Goal: Navigation & Orientation: Find specific page/section

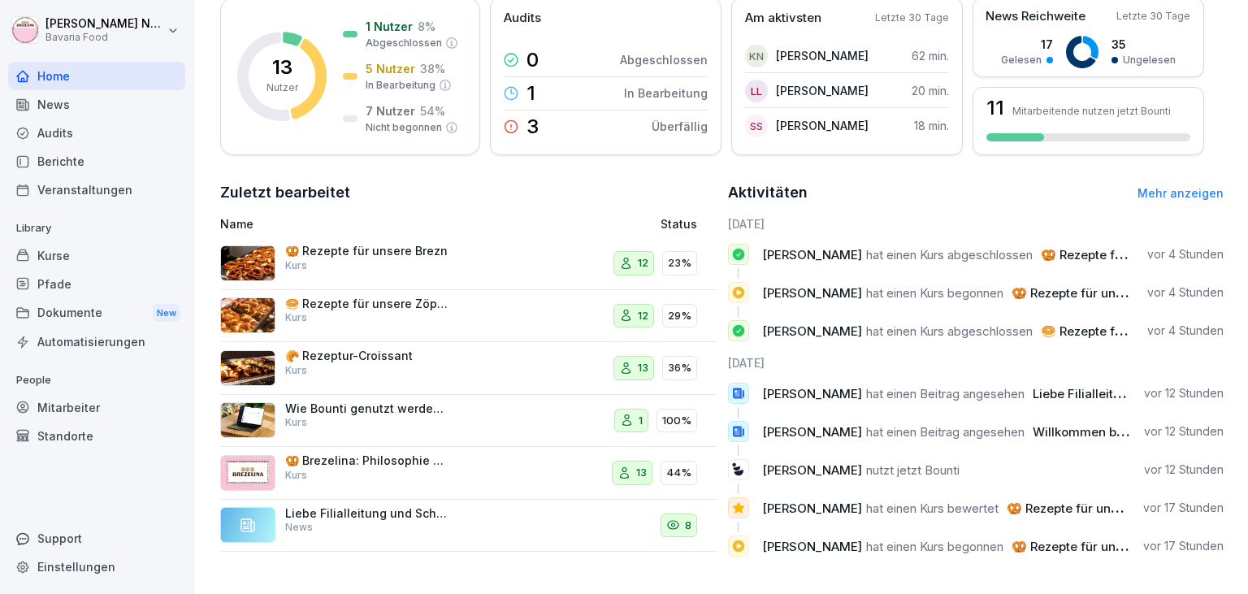
scroll to position [248, 0]
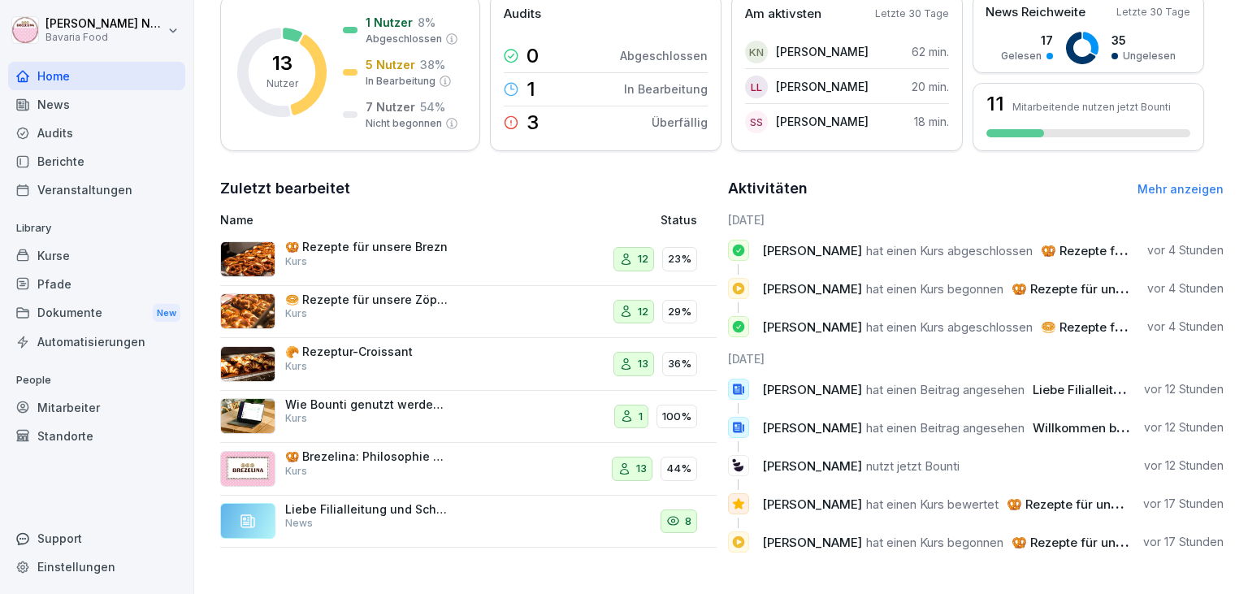
click at [93, 260] on div "Kurse" at bounding box center [96, 255] width 177 height 28
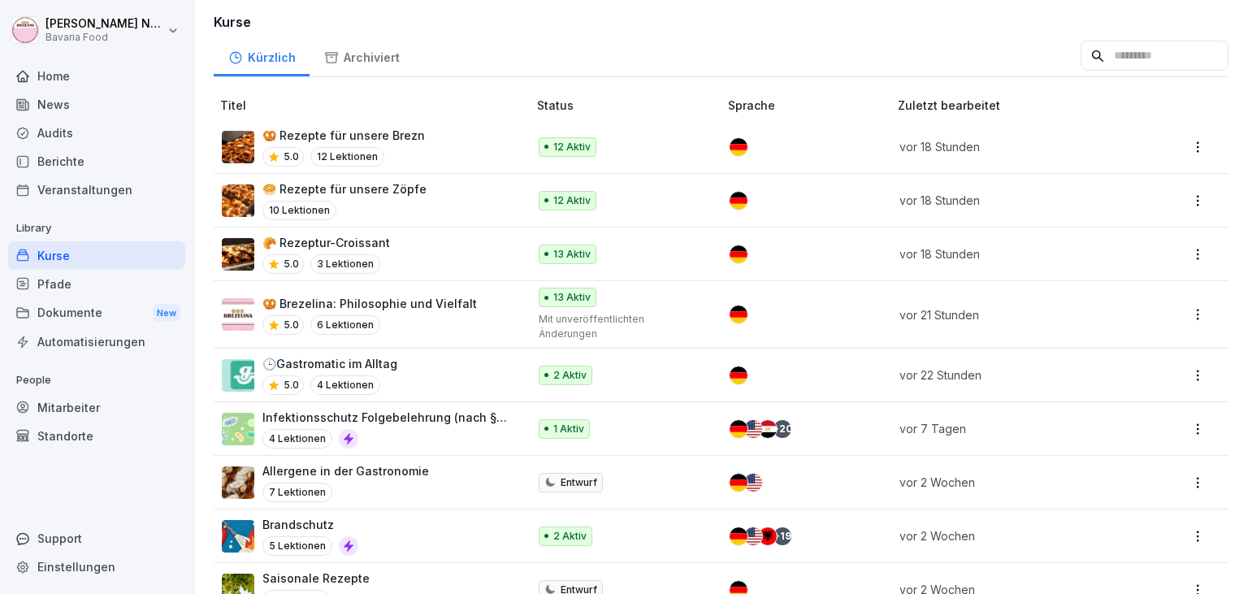
scroll to position [117, 0]
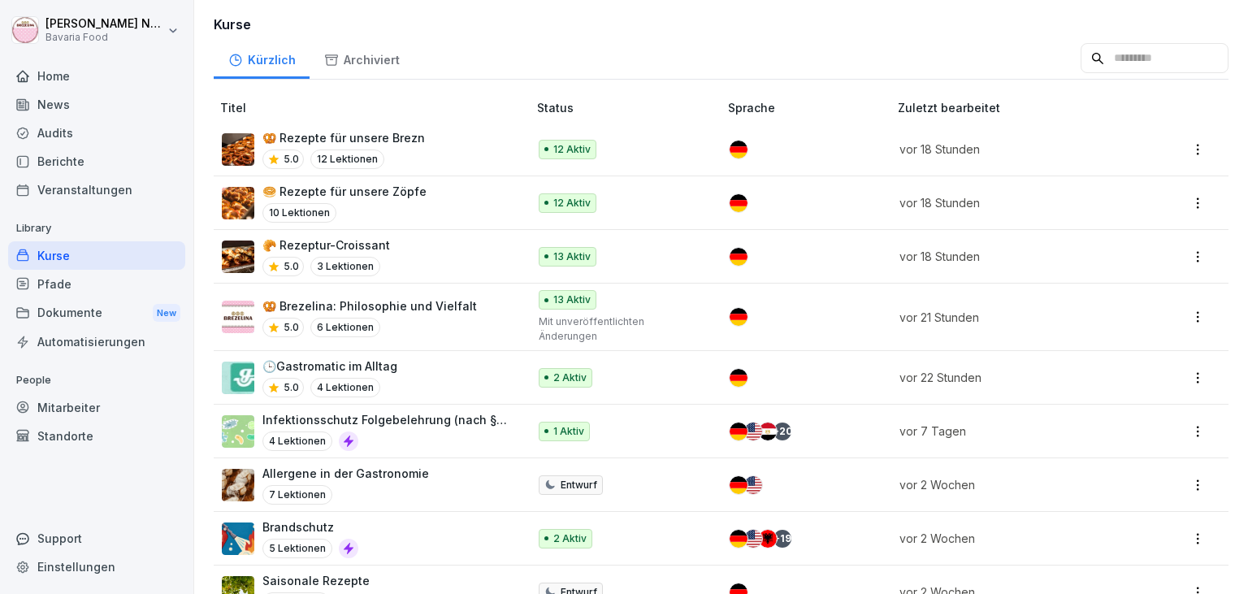
click at [51, 106] on div "News" at bounding box center [96, 104] width 177 height 28
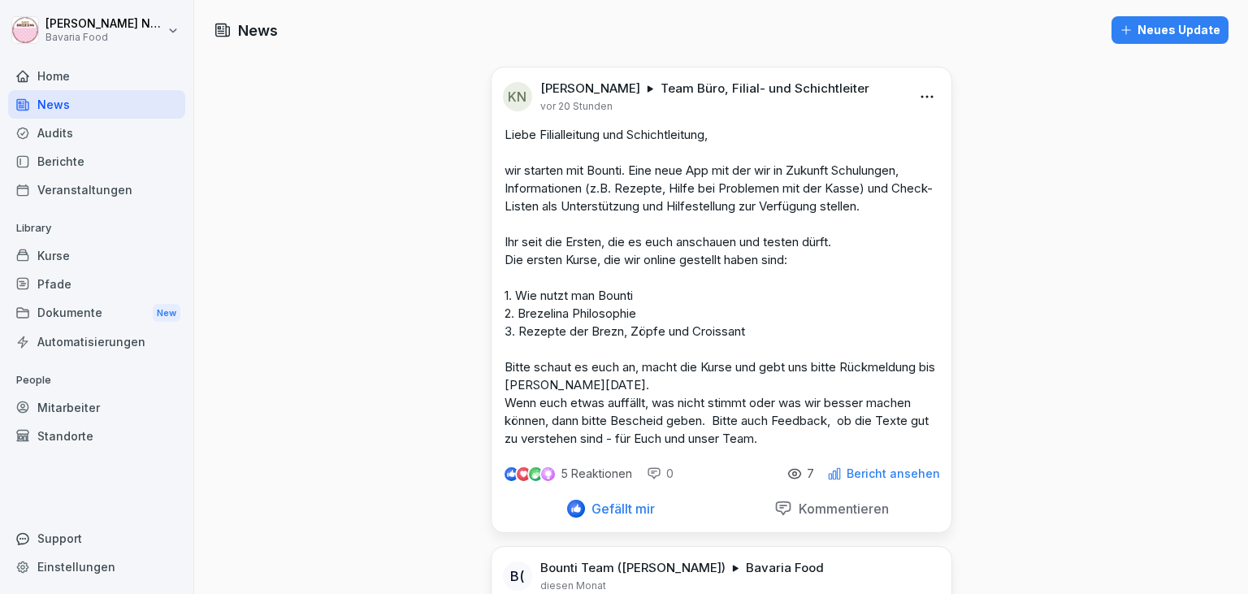
click at [801, 473] on icon at bounding box center [794, 473] width 15 height 15
click at [320, 352] on div "News Neues Update KN Katharina Neurohr Team Büro, Filial- und Schichtleiter vor…" at bounding box center [720, 472] width 1053 height 945
click at [71, 250] on div "Kurse" at bounding box center [96, 255] width 177 height 28
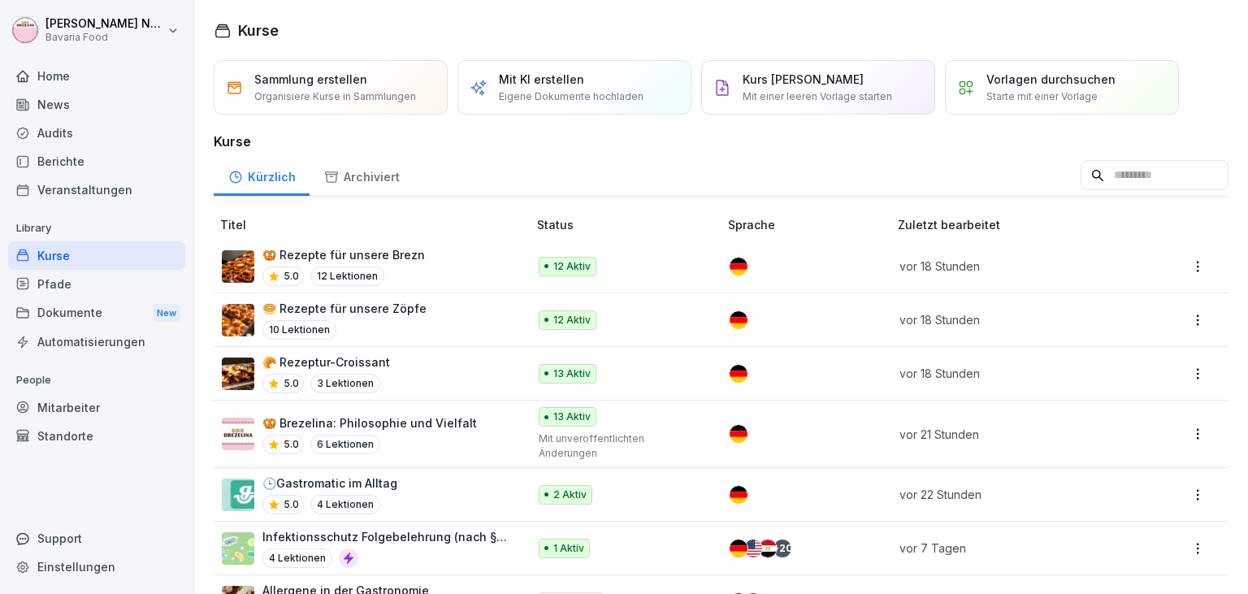
click at [1191, 270] on html "Katharina Neurohr Bavaria Food Home News Audits Berichte Veranstaltungen Librar…" at bounding box center [624, 297] width 1248 height 594
click at [372, 256] on html "Katharina Neurohr Bavaria Food Home News Audits Berichte Veranstaltungen Librar…" at bounding box center [624, 297] width 1248 height 594
click at [73, 403] on div "Mitarbeiter" at bounding box center [96, 407] width 177 height 28
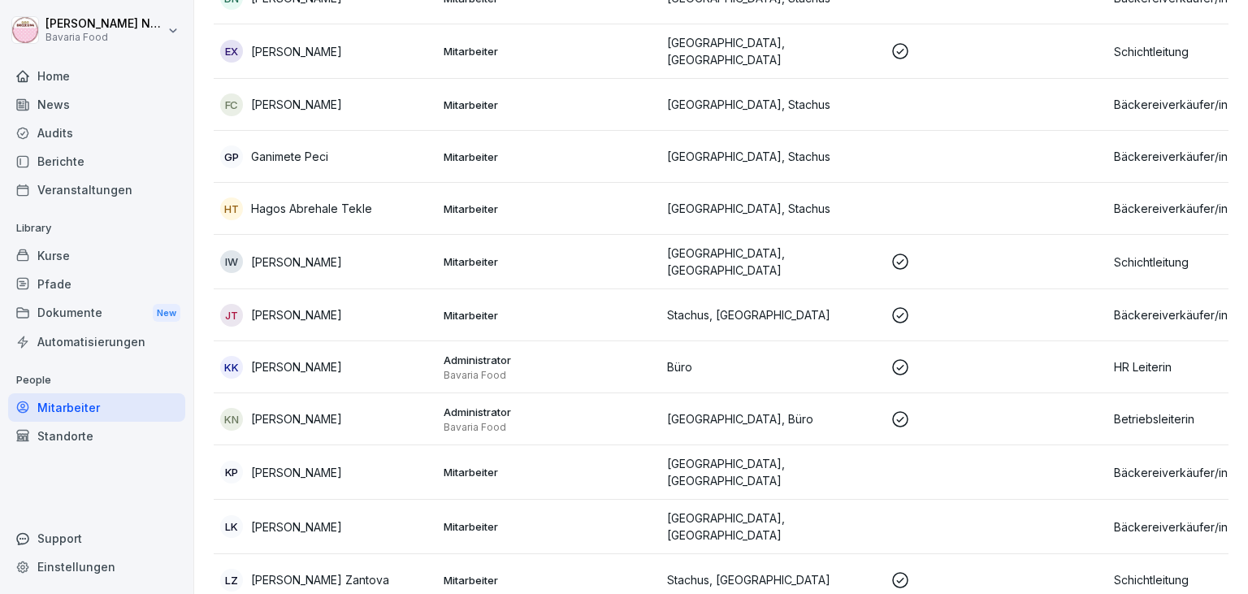
scroll to position [495, 0]
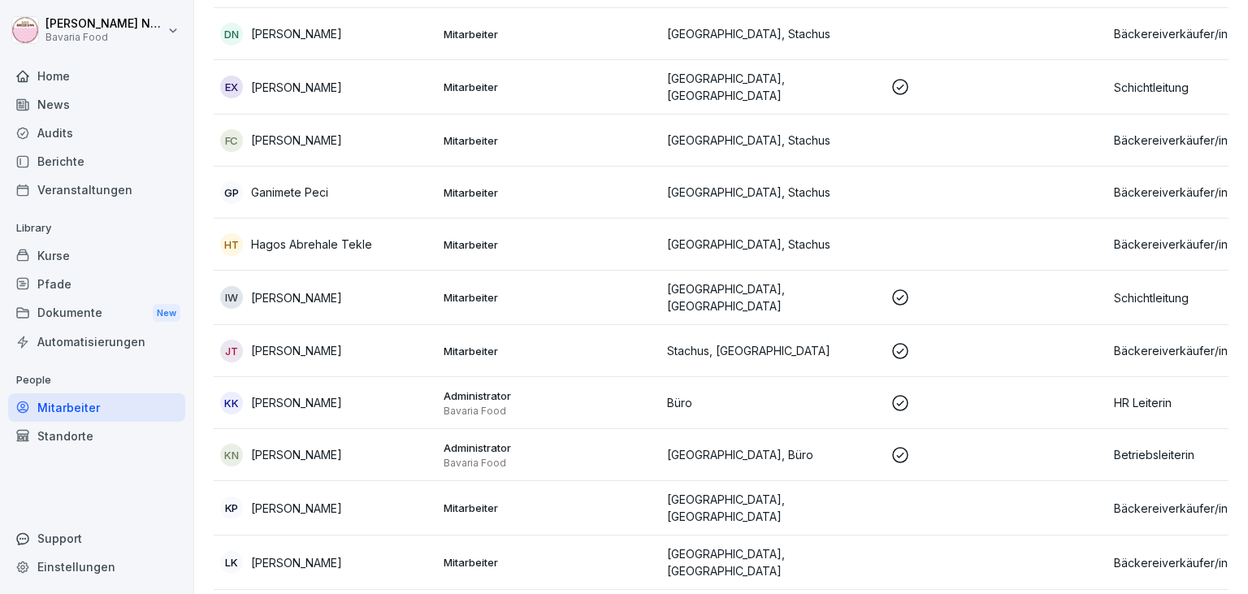
click at [58, 249] on div "Kurse" at bounding box center [96, 255] width 177 height 28
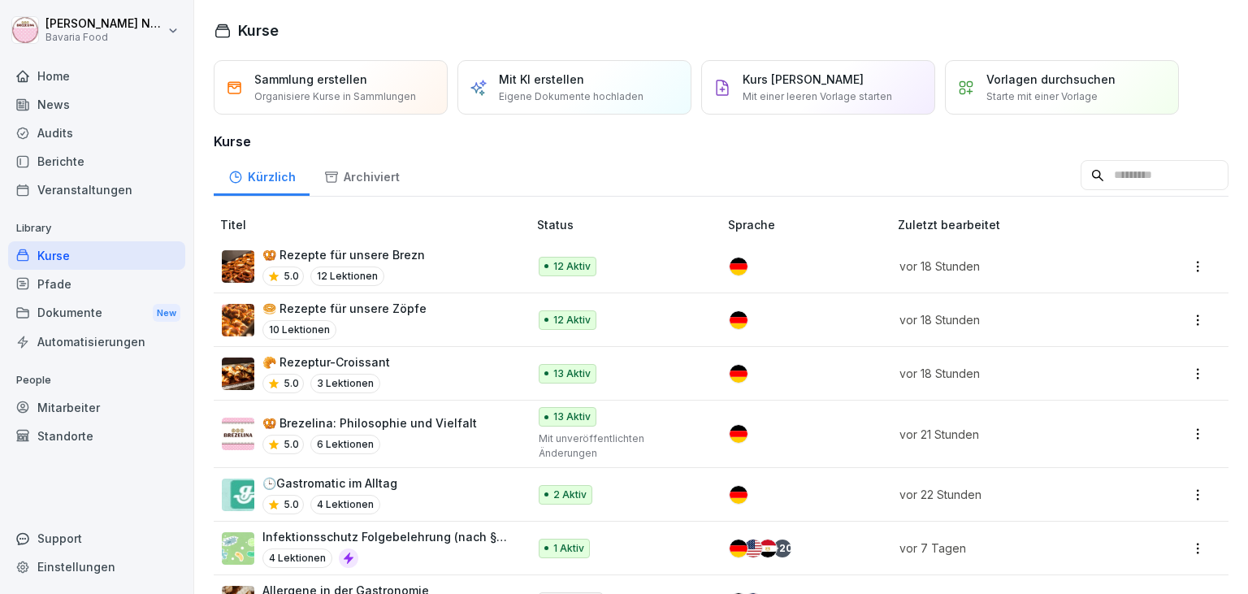
click at [316, 247] on p "🥨 Rezepte für unsere Brezn" at bounding box center [343, 254] width 162 height 17
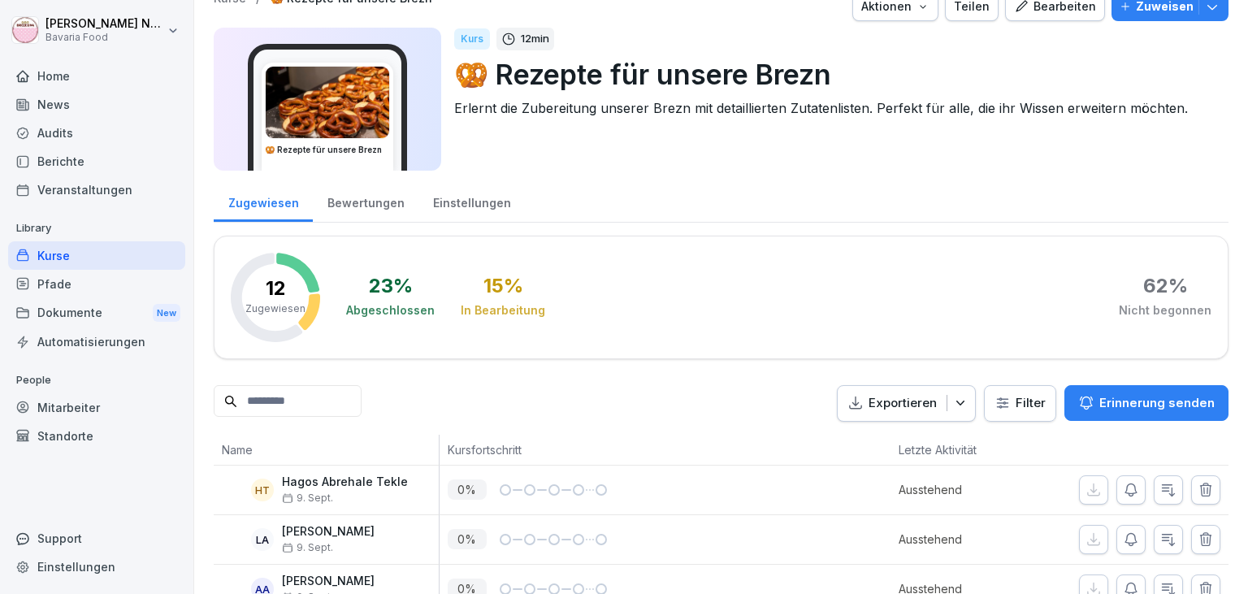
scroll to position [19, 0]
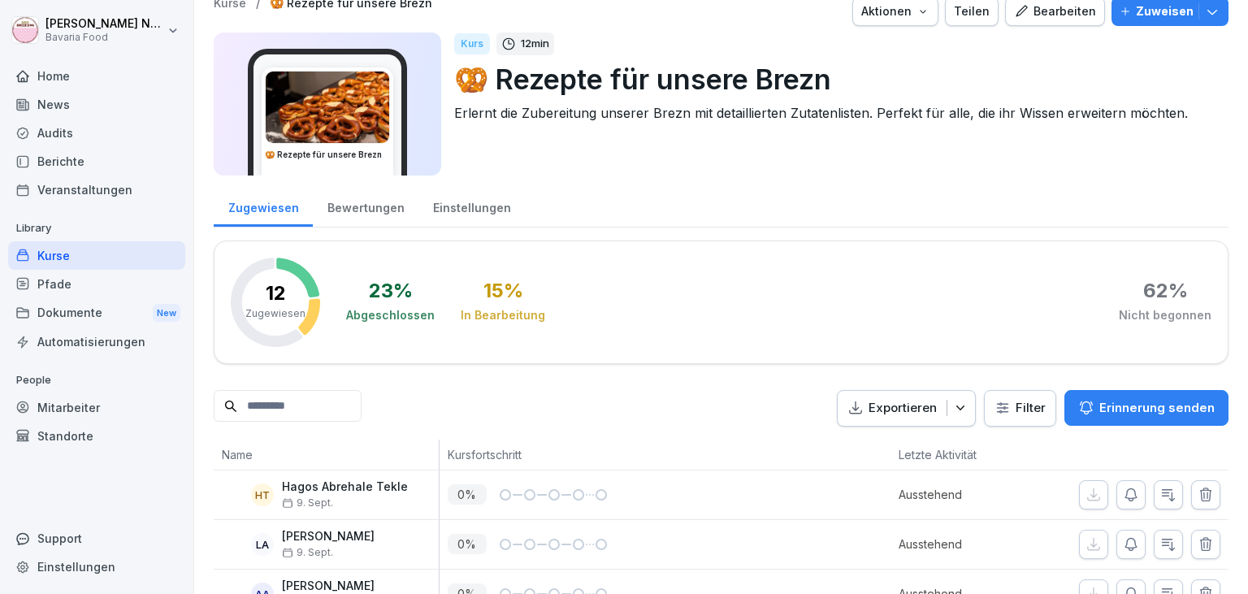
click at [76, 109] on div "News" at bounding box center [96, 104] width 177 height 28
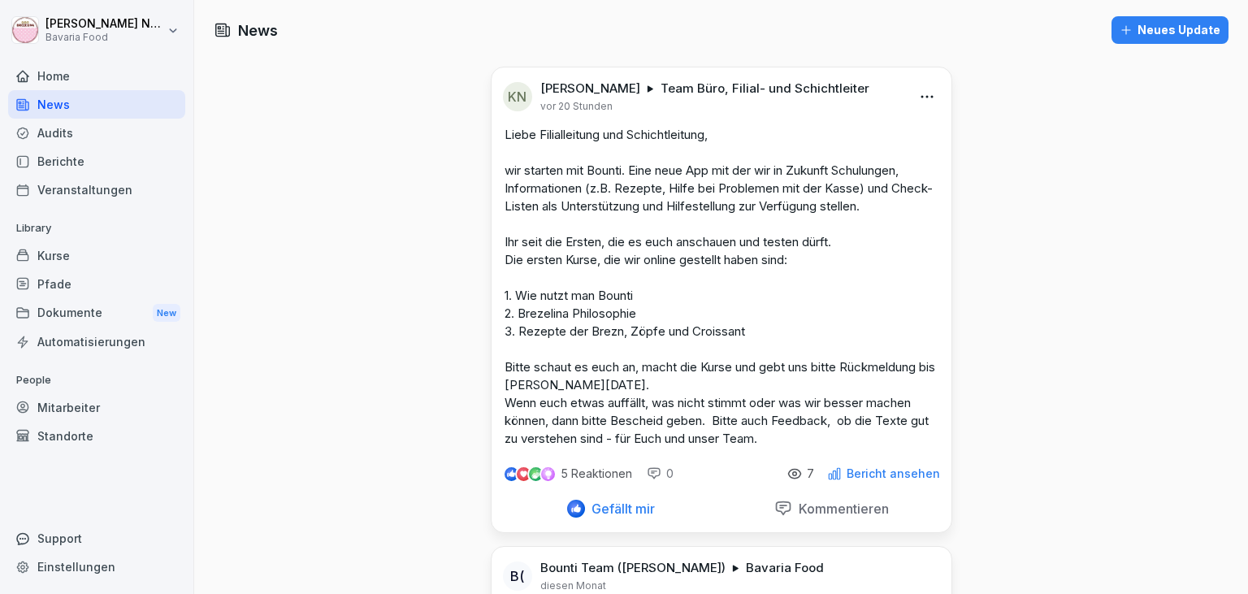
click at [848, 471] on div "Bericht ansehen" at bounding box center [883, 473] width 113 height 15
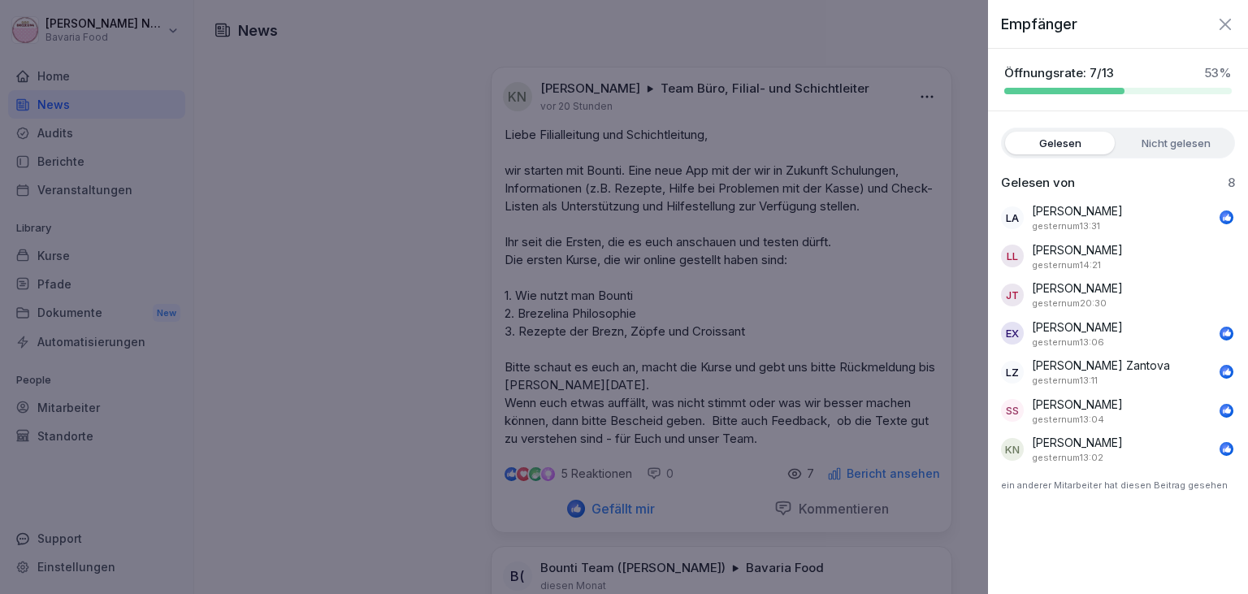
click at [1046, 288] on p "Justin Tomy" at bounding box center [1077, 287] width 91 height 17
click at [952, 104] on div at bounding box center [624, 297] width 1248 height 594
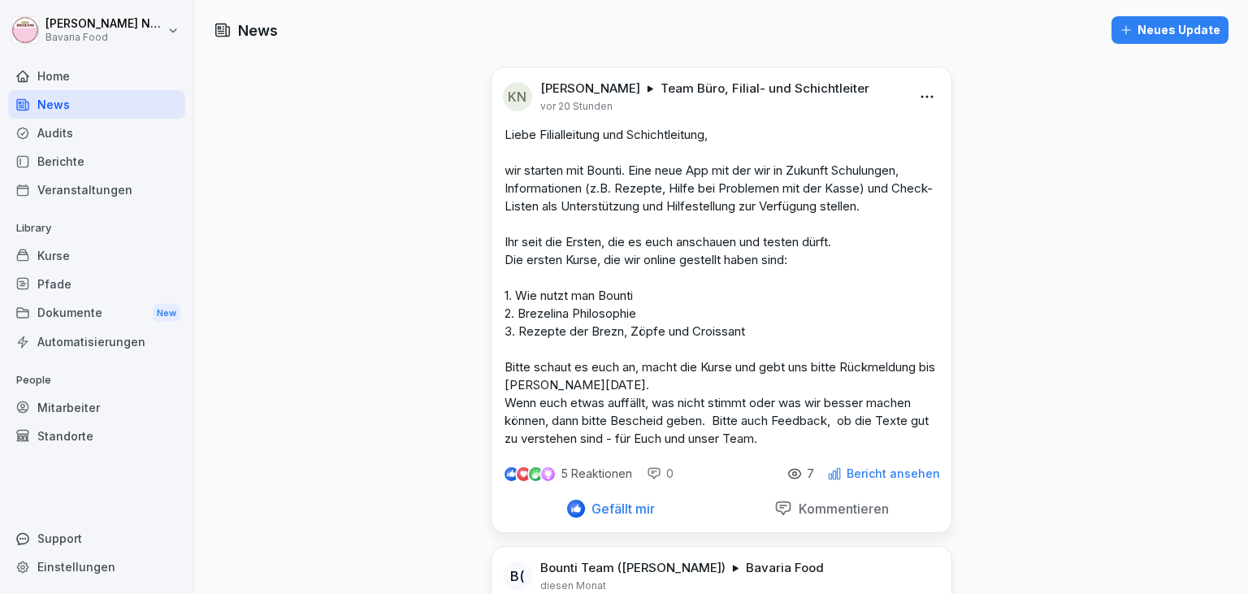
click at [59, 264] on div "Kurse" at bounding box center [96, 255] width 177 height 28
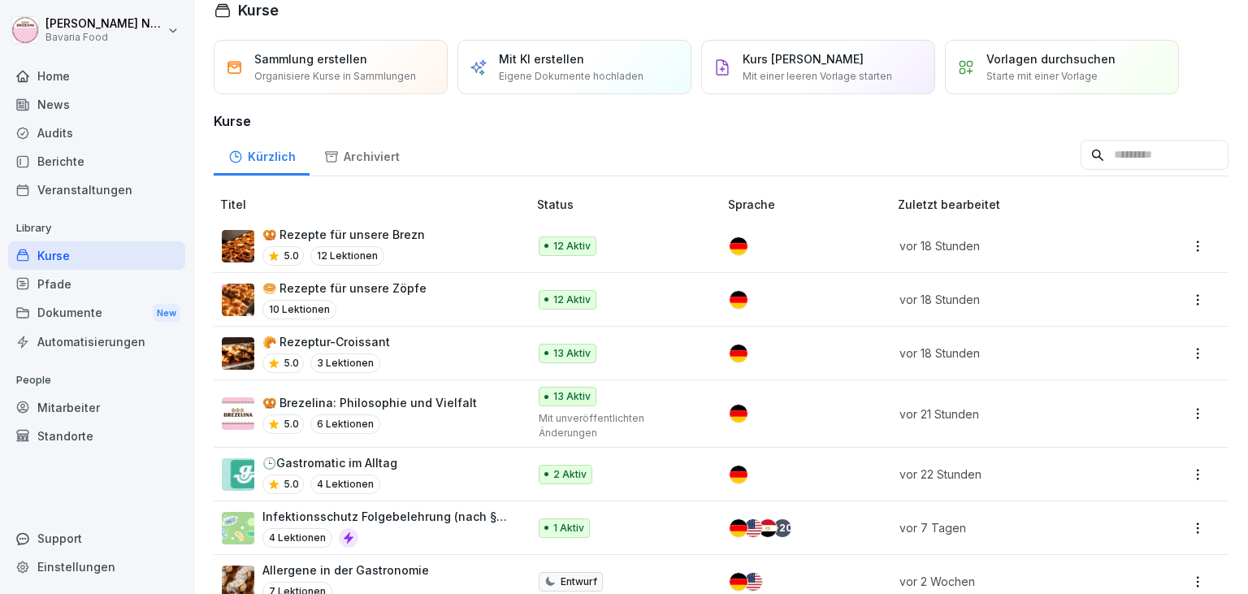
scroll to position [21, 0]
click at [291, 284] on p "🥯 Rezepte für unsere Zöpfe" at bounding box center [344, 287] width 164 height 17
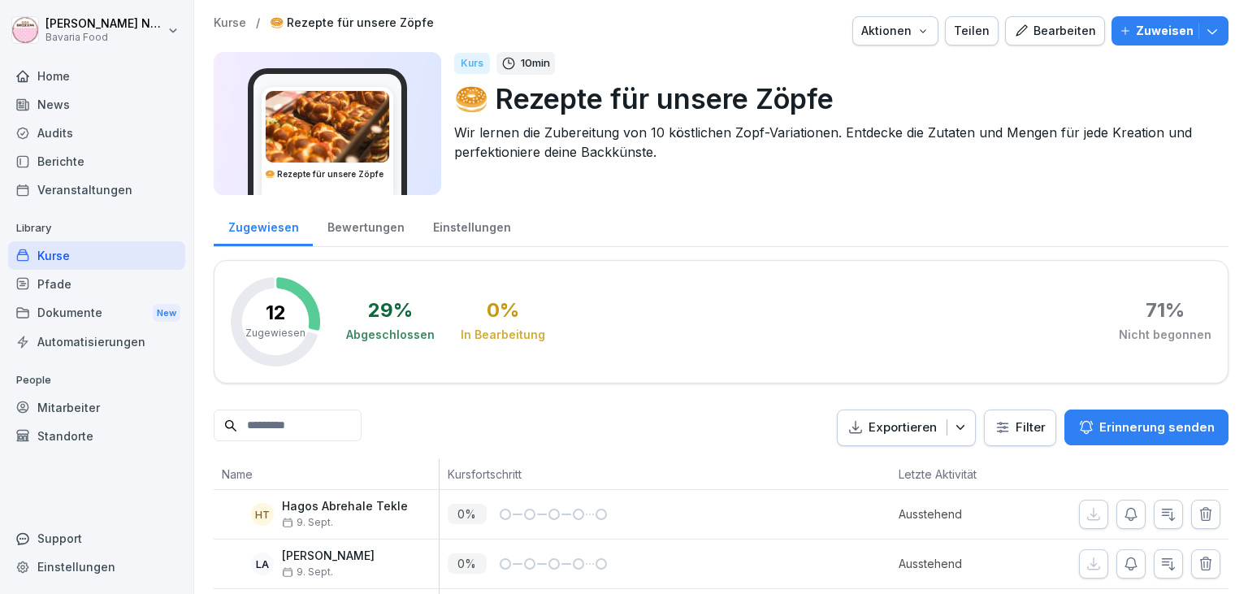
click at [235, 302] on rect at bounding box center [275, 321] width 89 height 89
click at [61, 84] on div "Home" at bounding box center [96, 76] width 177 height 28
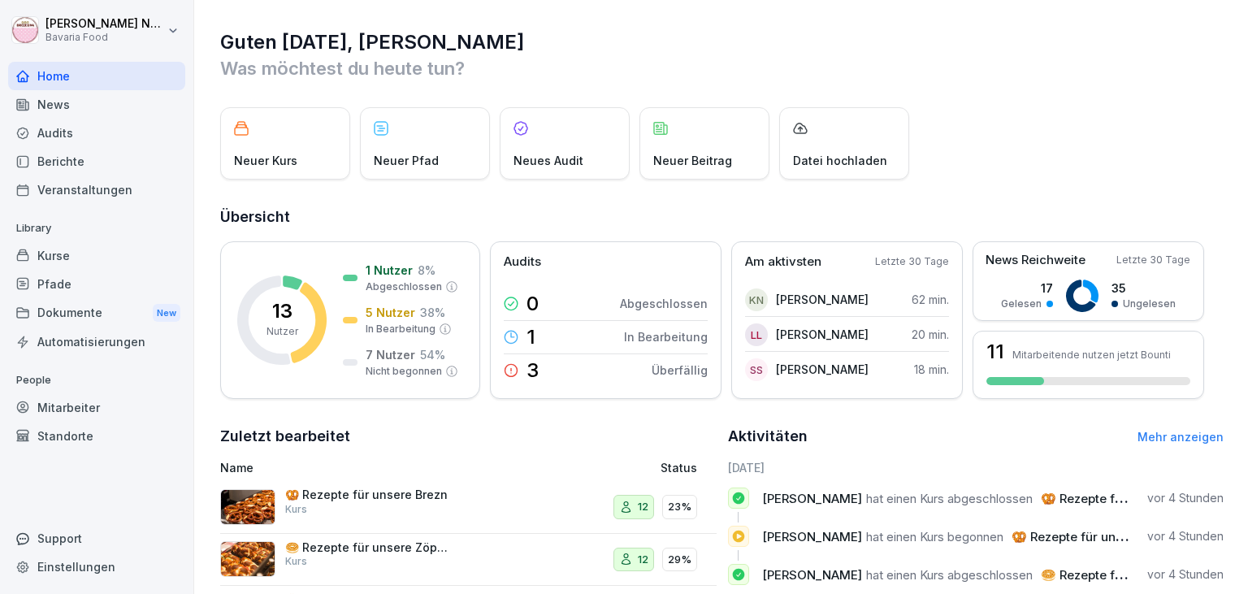
click at [45, 132] on div "Audits" at bounding box center [96, 133] width 177 height 28
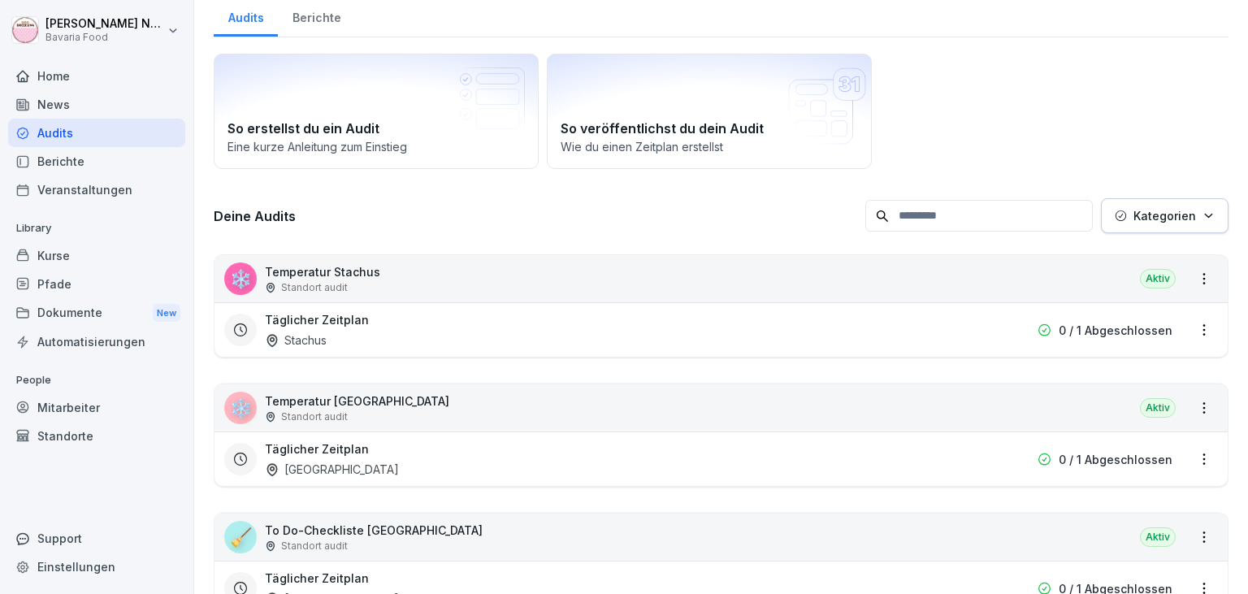
scroll to position [58, 0]
click at [31, 162] on div "Berichte" at bounding box center [96, 161] width 177 height 28
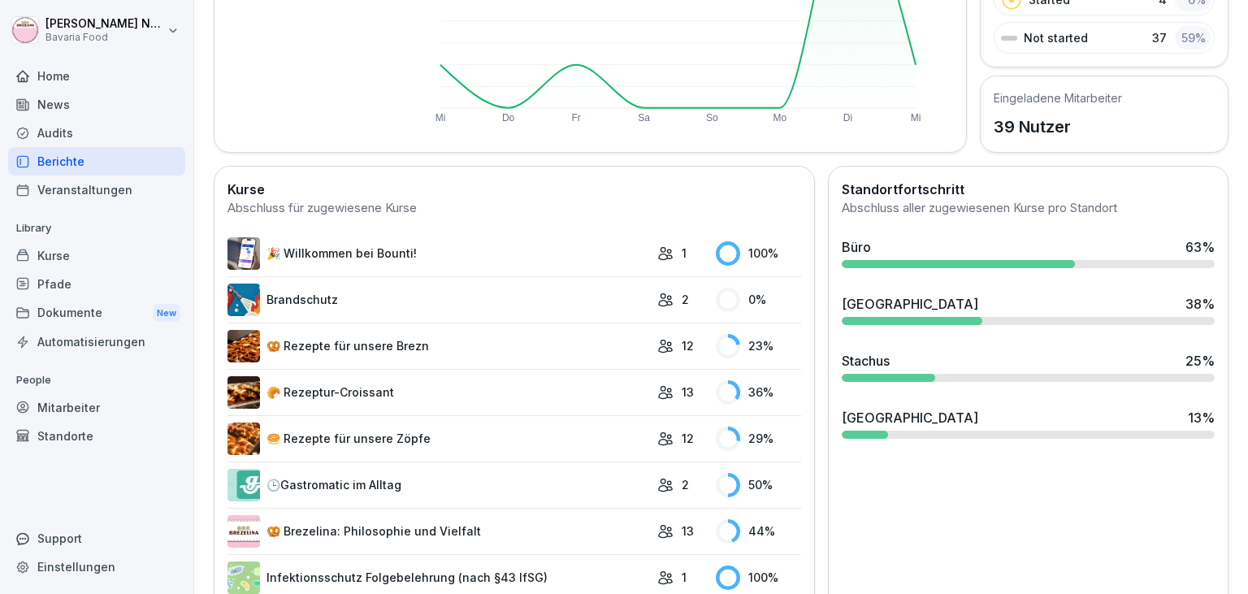
scroll to position [335, 0]
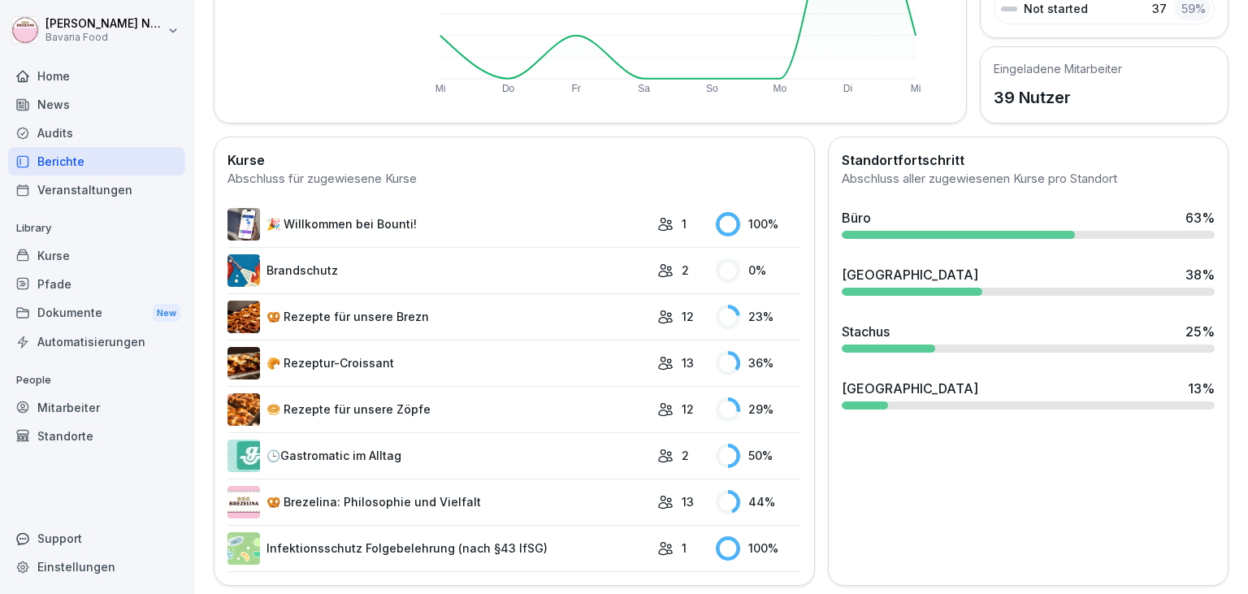
click at [388, 274] on link "Brandschutz" at bounding box center [438, 270] width 422 height 32
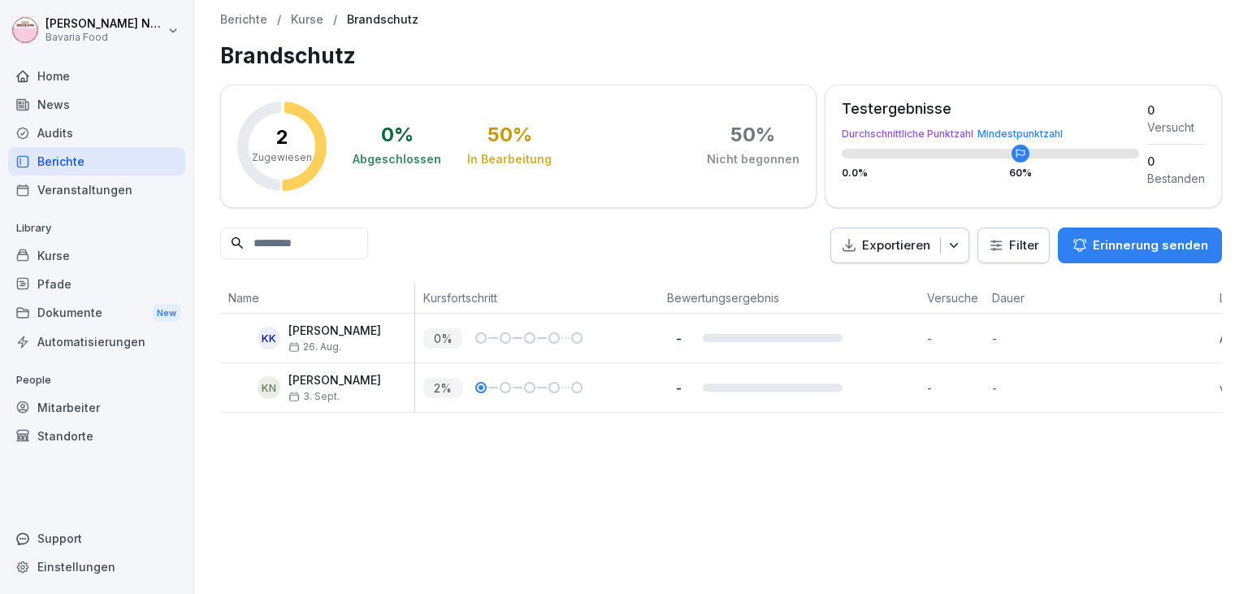
click at [453, 527] on div "Berichte / Kurse / Brandschutz Brandschutz 2 Zugewiesen 0 % Abgeschlossen 50 % …" at bounding box center [720, 297] width 1053 height 594
click at [307, 23] on p "Kurse" at bounding box center [307, 20] width 32 height 14
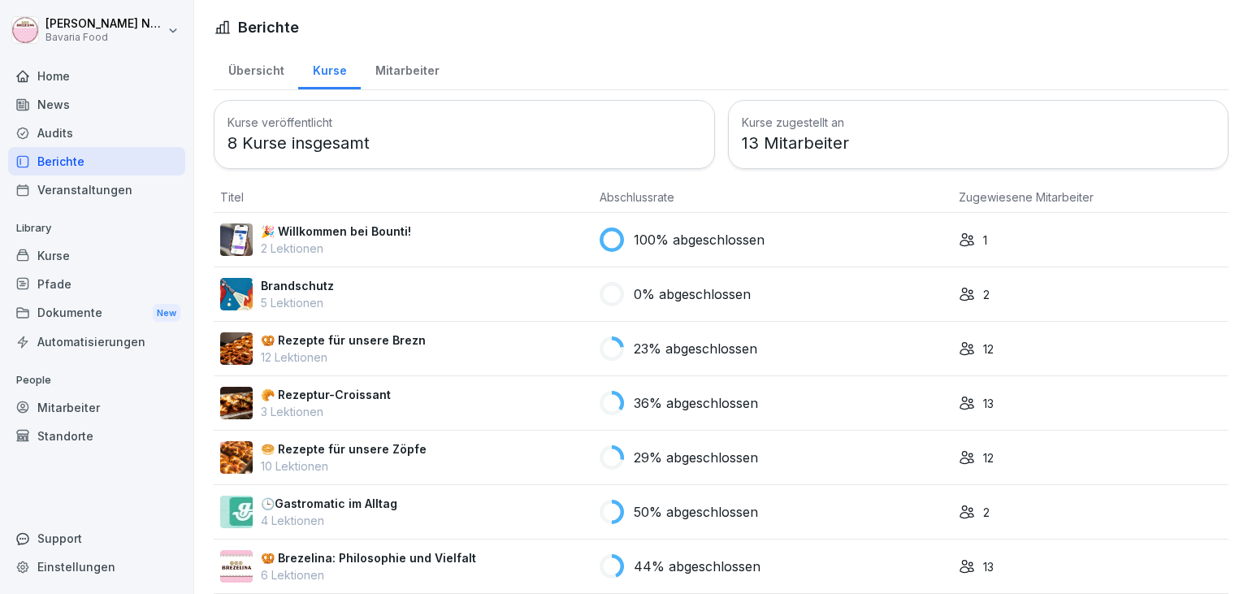
click at [337, 231] on p "🎉 Willkommen bei Bounti!" at bounding box center [336, 231] width 150 height 17
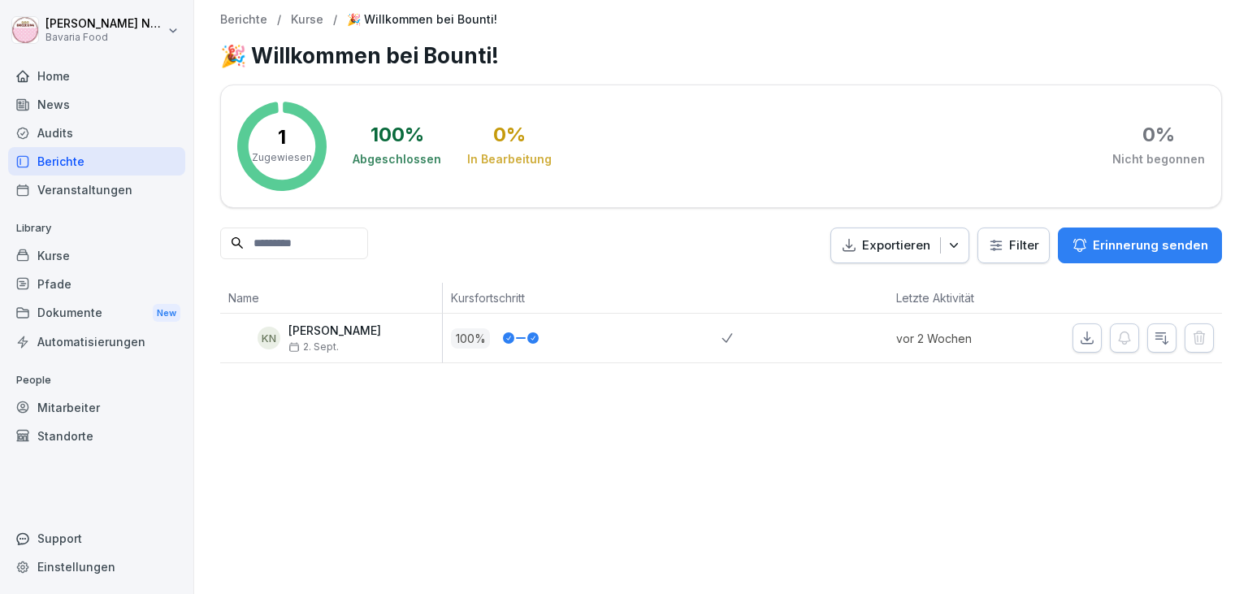
click at [291, 21] on p "Kurse" at bounding box center [307, 20] width 32 height 14
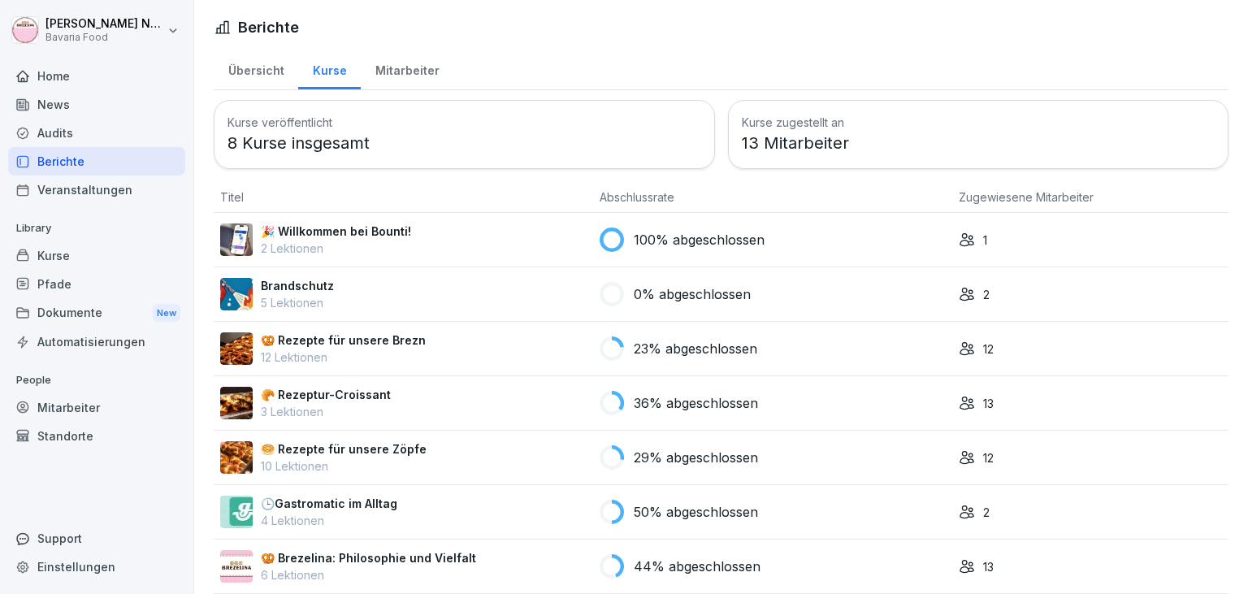
scroll to position [65, 0]
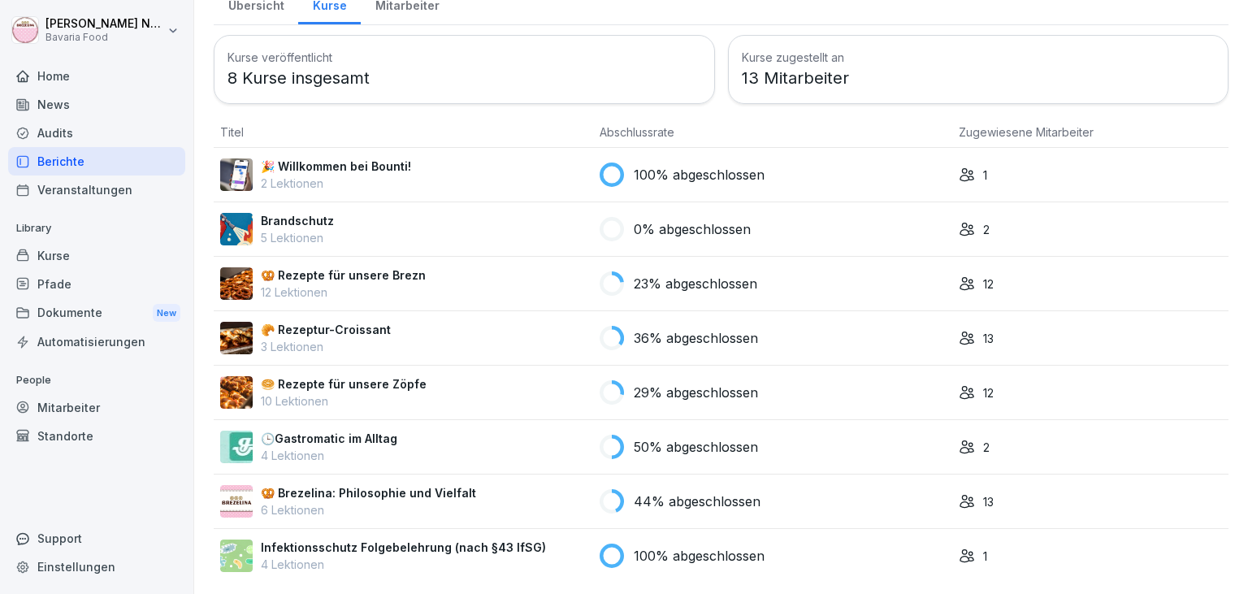
click at [382, 270] on p "🥨 Rezepte für unsere Brezn" at bounding box center [343, 274] width 165 height 17
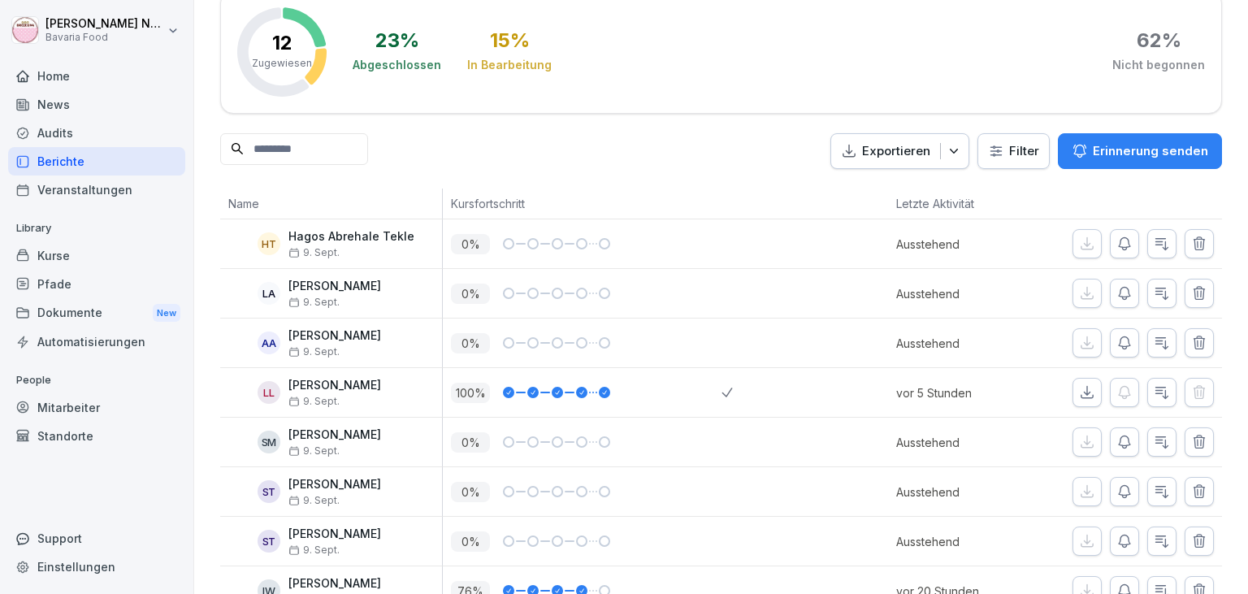
scroll to position [84, 0]
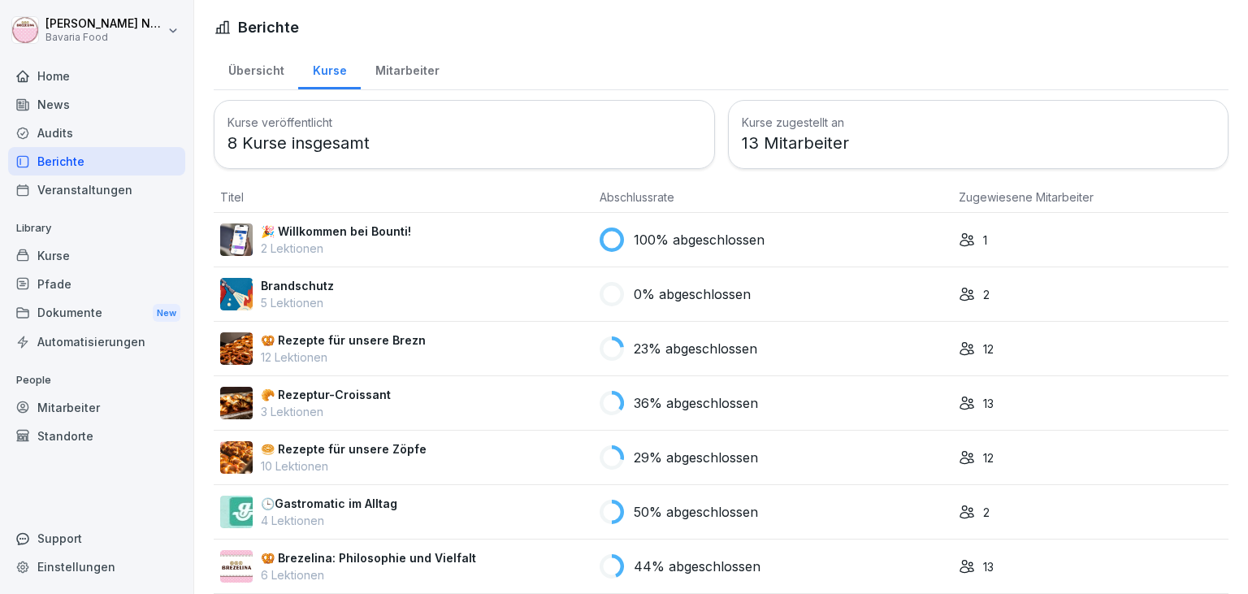
scroll to position [65, 0]
